Goal: Task Accomplishment & Management: Complete application form

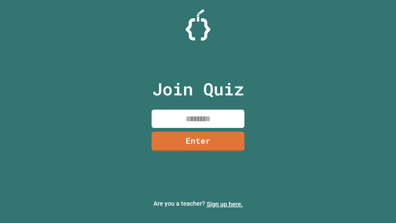
click at [225, 204] on link "Sign up here." at bounding box center [225, 203] width 36 height 7
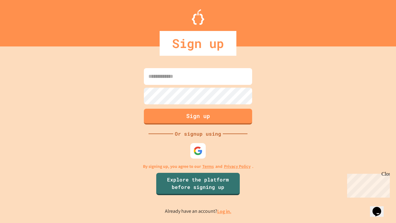
click at [225, 211] on link "Log in." at bounding box center [224, 211] width 14 height 6
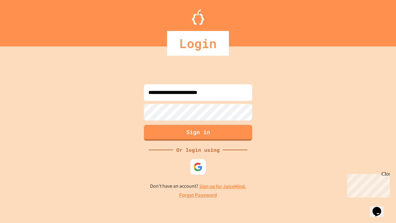
type input "**********"
